Goal: Information Seeking & Learning: Find specific page/section

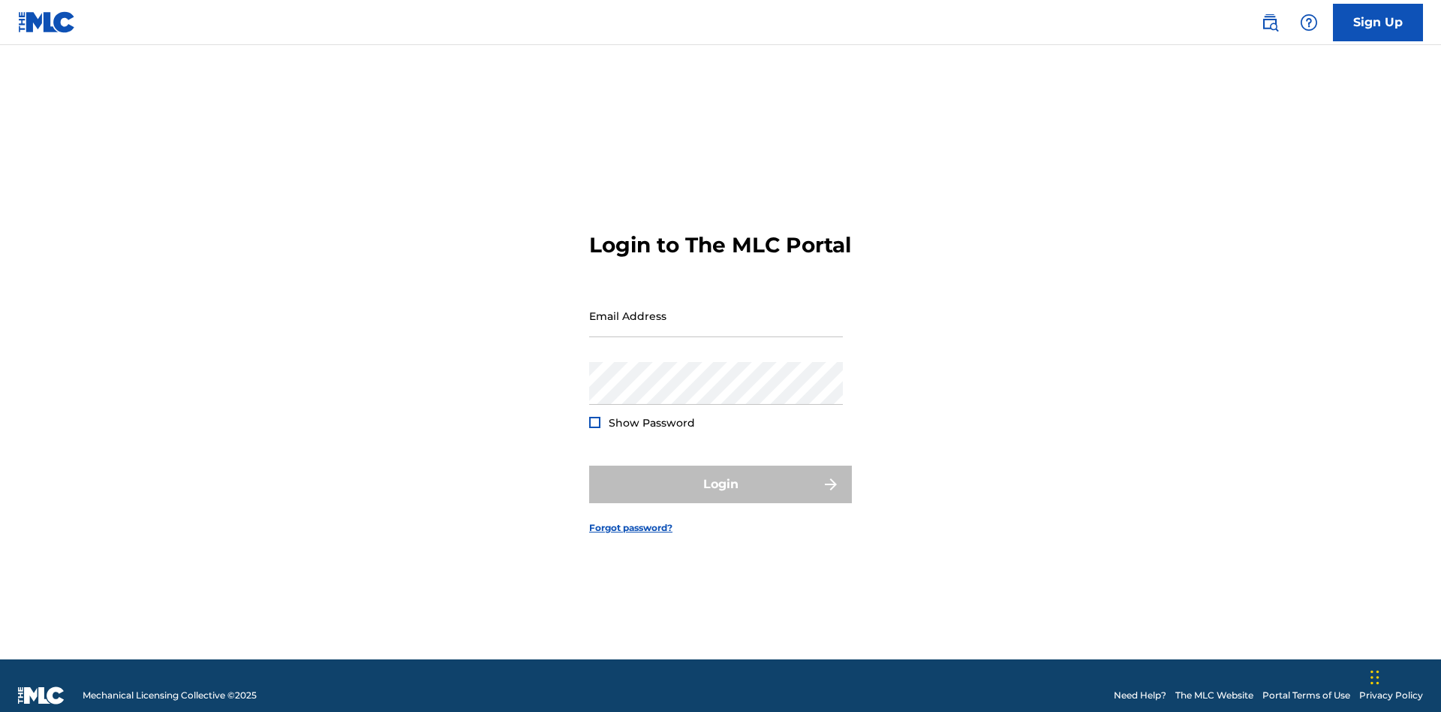
scroll to position [20, 0]
click at [716, 309] on input "Email Address" at bounding box center [716, 315] width 254 height 43
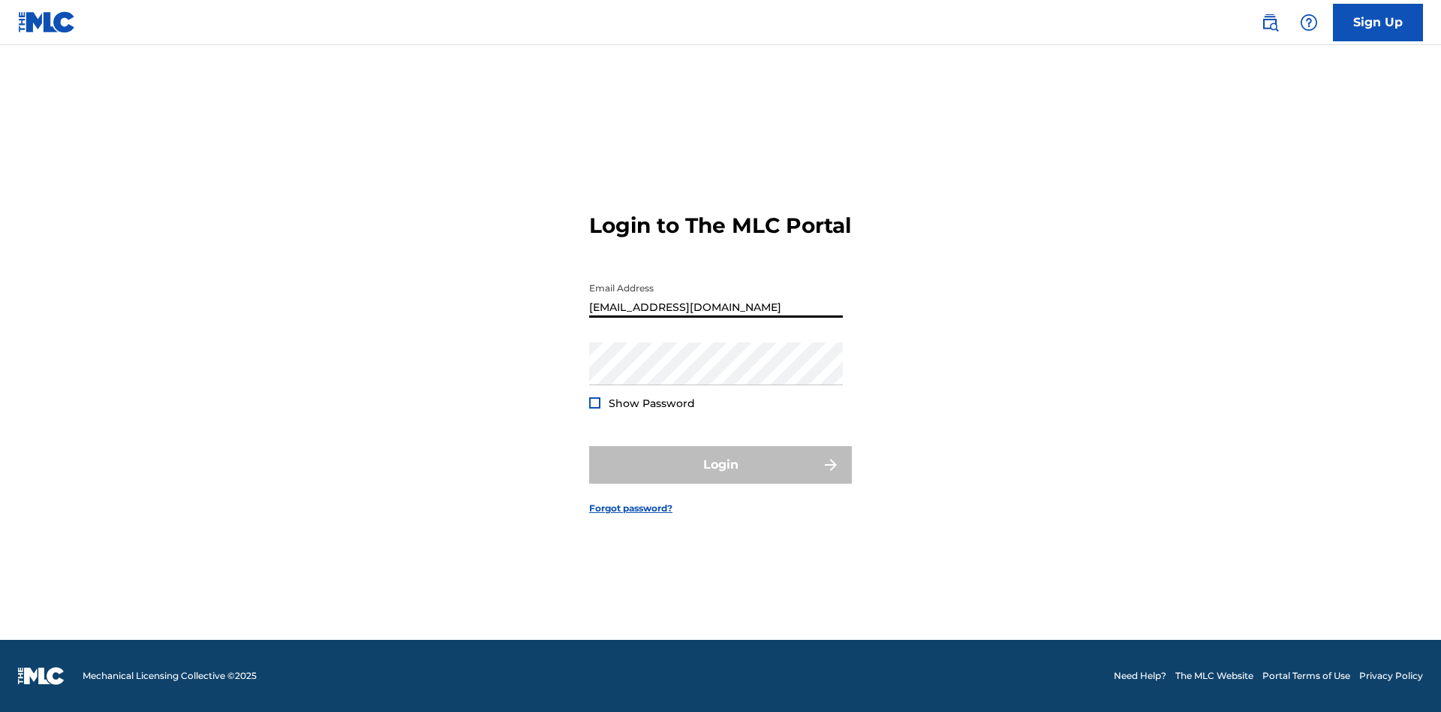
type input "Duke.McTesterson@gmail.com"
click at [721, 477] on button "Login" at bounding box center [720, 465] width 263 height 38
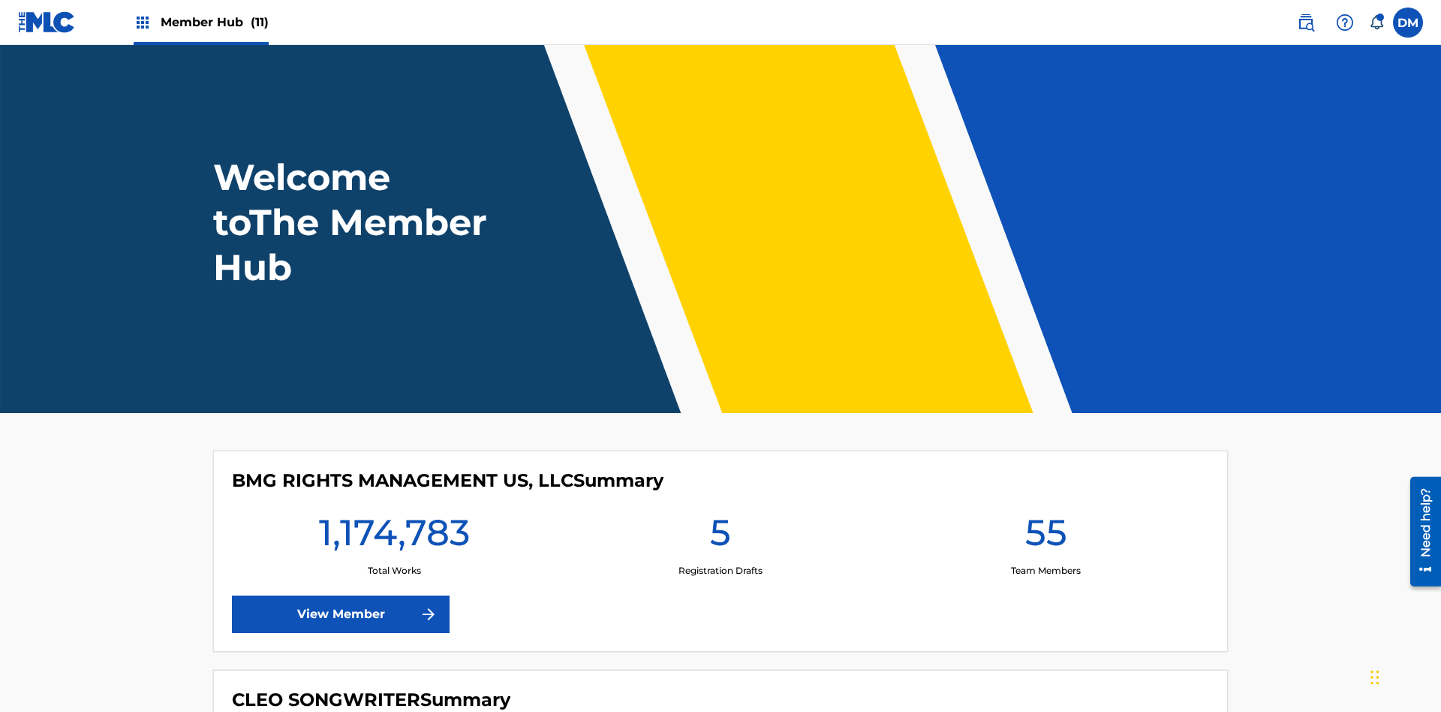
click at [214, 22] on span "Member Hub (11)" at bounding box center [215, 22] width 108 height 17
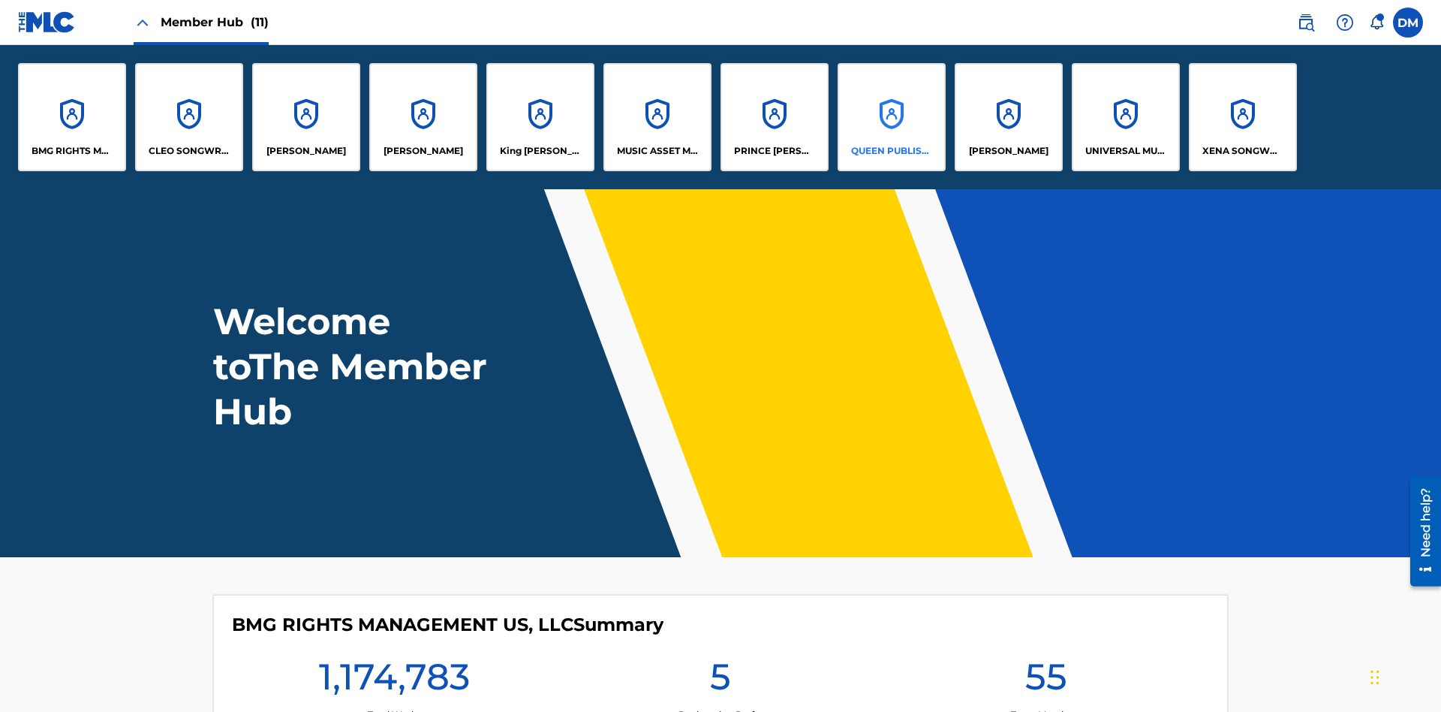
click at [891, 151] on p "QUEEN PUBLISHA" at bounding box center [892, 151] width 82 height 14
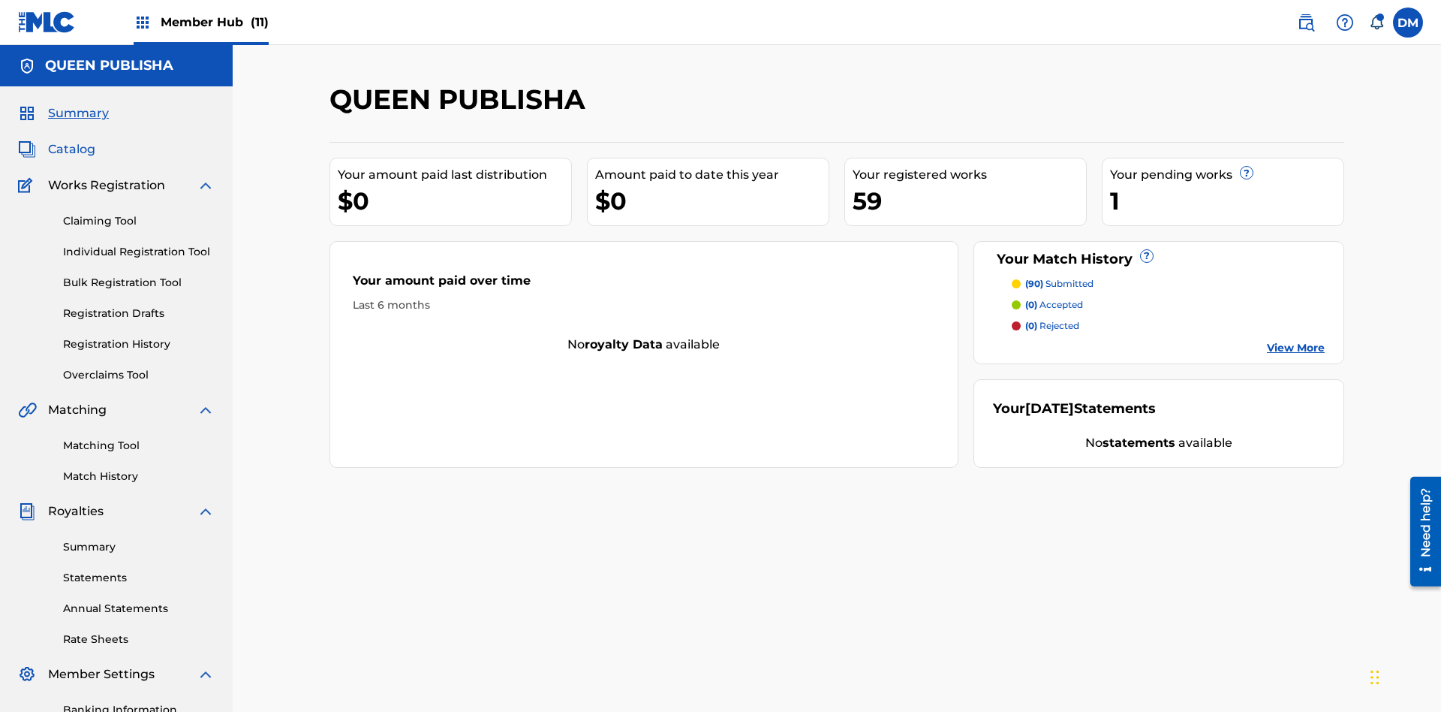
click at [71, 140] on span "Catalog" at bounding box center [71, 149] width 47 height 18
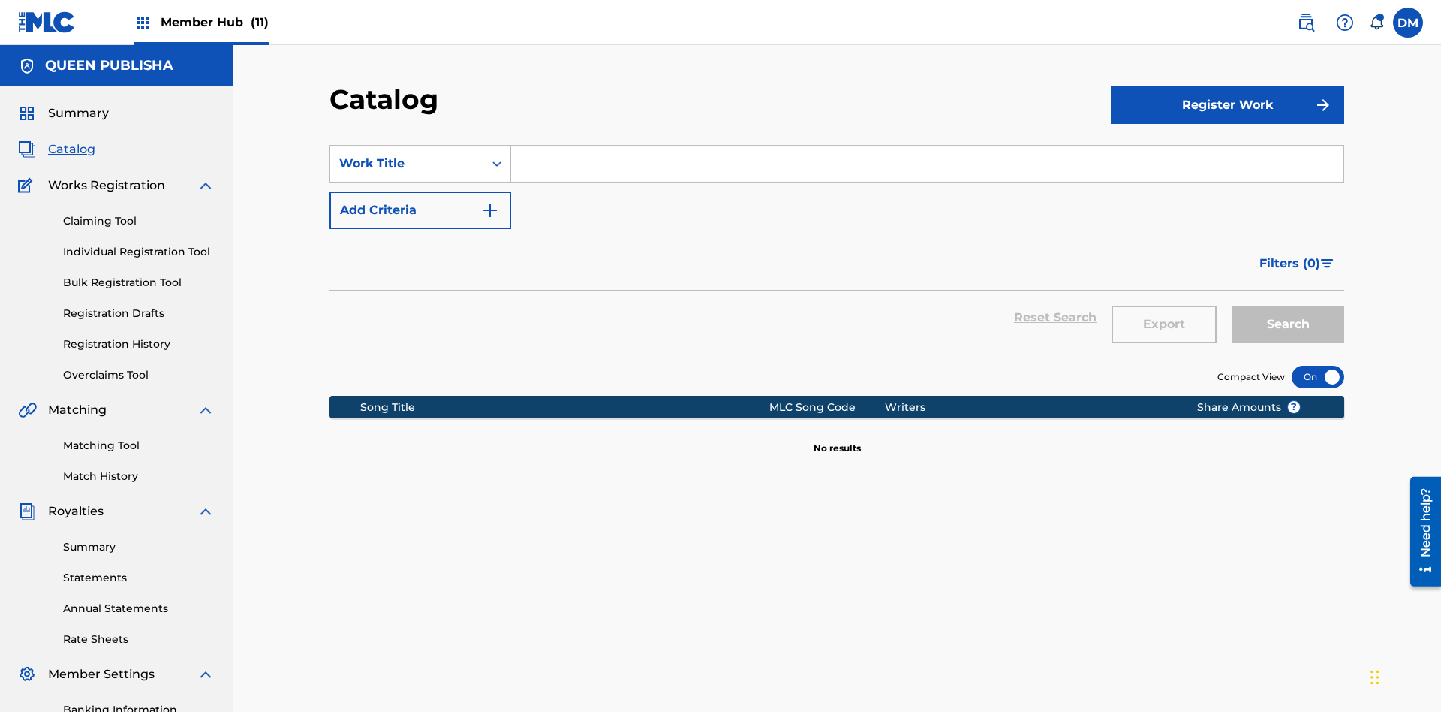
click at [1318, 366] on div at bounding box center [1318, 377] width 53 height 23
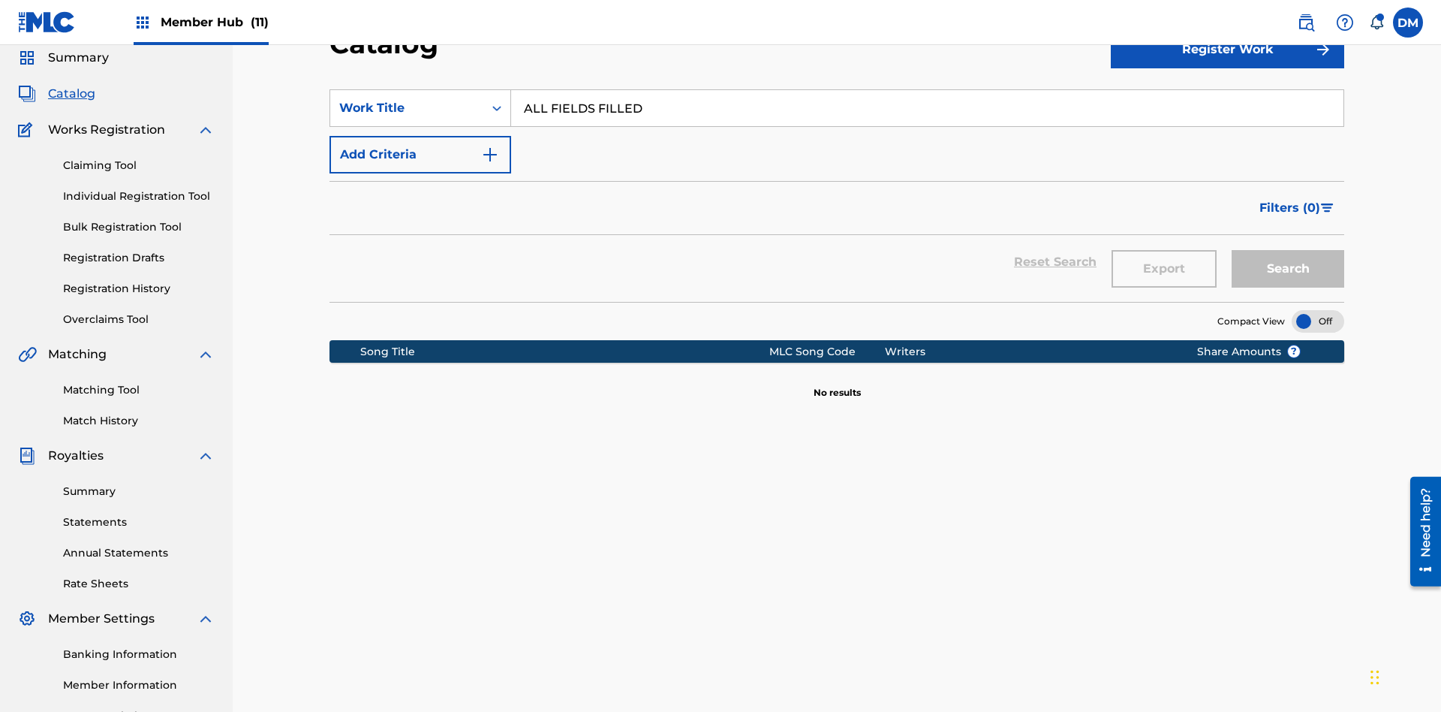
type input "ALL FIELDS FILLED"
click at [1288, 250] on button "Search" at bounding box center [1288, 269] width 113 height 38
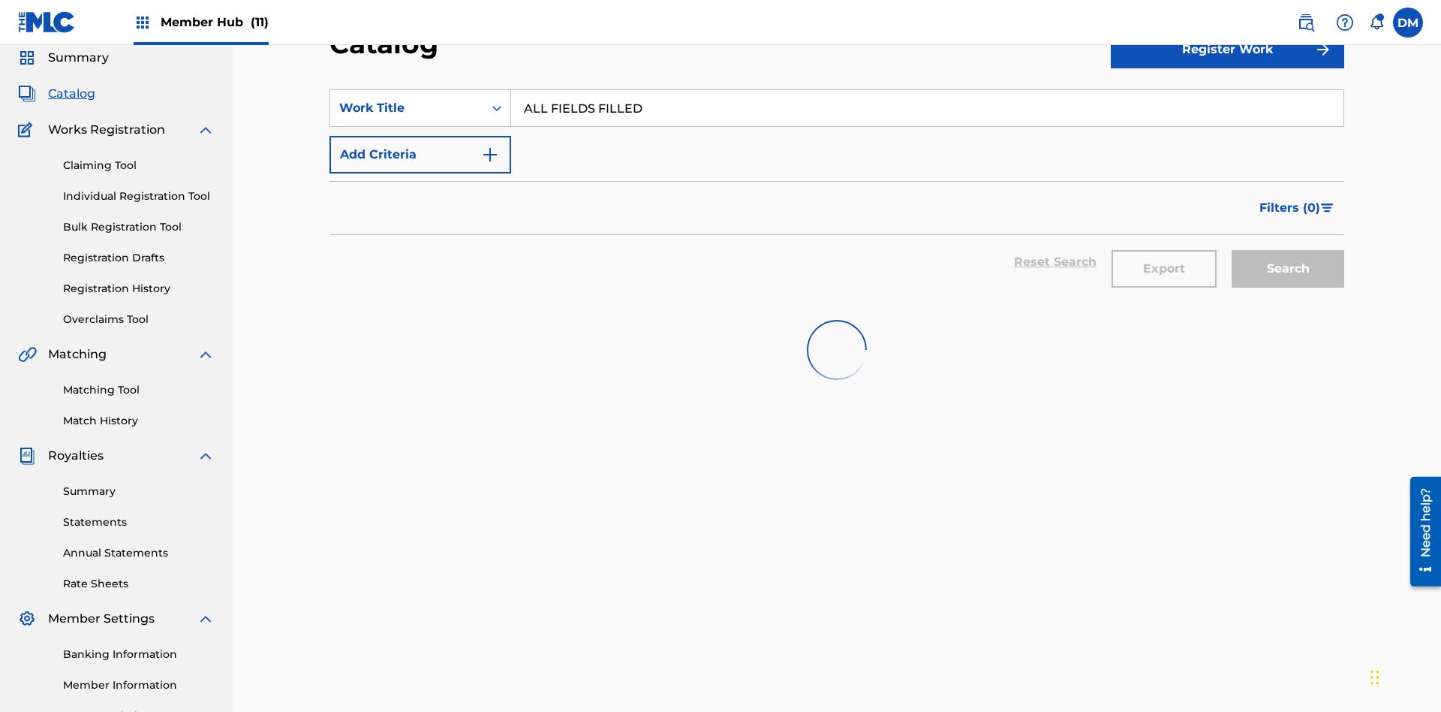
scroll to position [215, 0]
